Goal: Find specific page/section: Find specific page/section

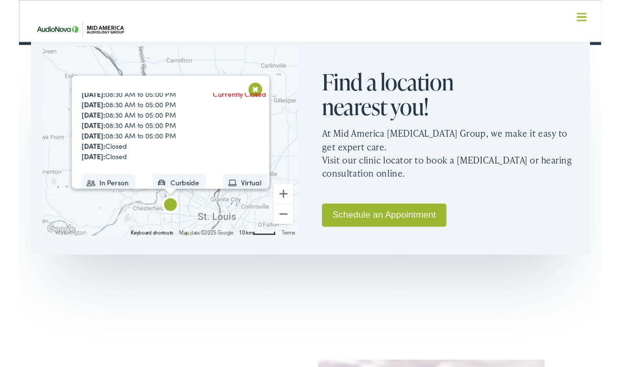
scroll to position [107, 0]
click at [261, 91] on button "Close" at bounding box center [252, 95] width 18 height 18
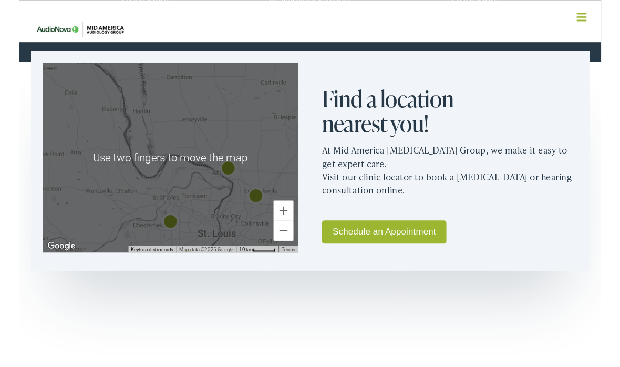
scroll to position [586, 0]
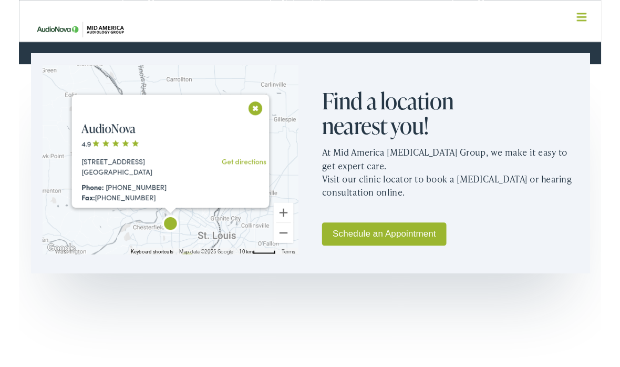
click at [108, 145] on link "AudioNova" at bounding box center [95, 136] width 57 height 17
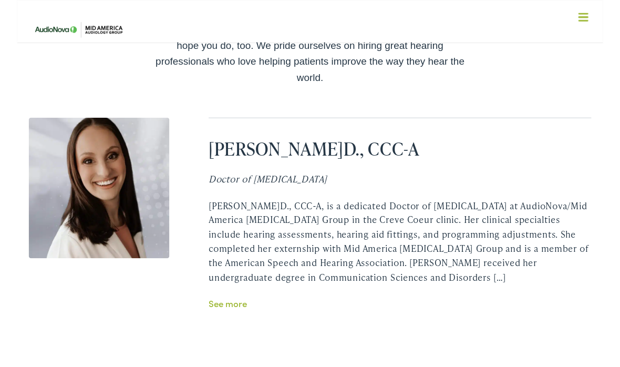
scroll to position [2195, 0]
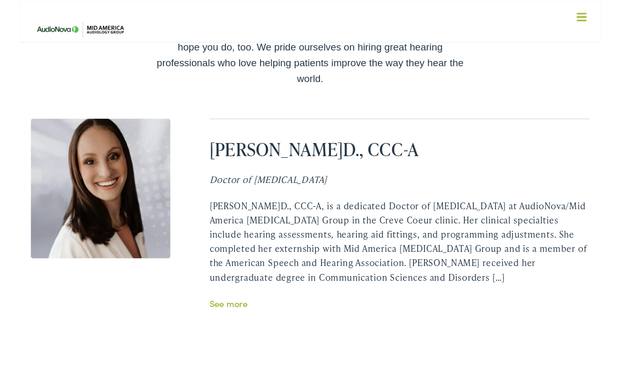
click at [228, 316] on link "See more" at bounding box center [223, 322] width 40 height 13
click at [235, 316] on link "See more" at bounding box center [223, 322] width 40 height 13
